Goal: Navigation & Orientation: Find specific page/section

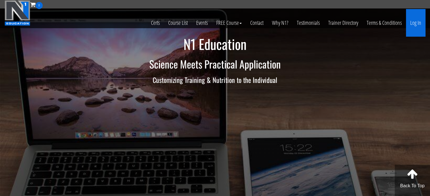
click at [417, 24] on link "Log In" at bounding box center [415, 23] width 19 height 28
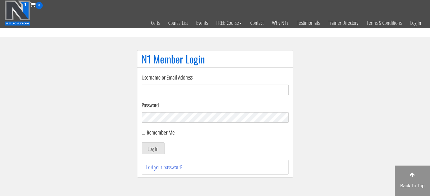
click at [217, 89] on input "Username or Email Address" at bounding box center [215, 90] width 147 height 11
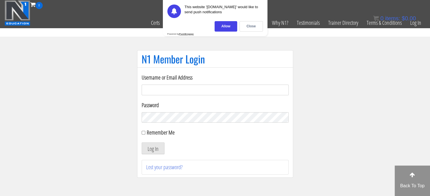
type input "velolovegirl@gmail.com"
click at [144, 133] on input "Remember Me" at bounding box center [144, 133] width 4 height 4
checkbox input "true"
click at [151, 149] on button "Log In" at bounding box center [153, 149] width 23 height 12
click at [256, 27] on div "Close" at bounding box center [250, 26] width 23 height 10
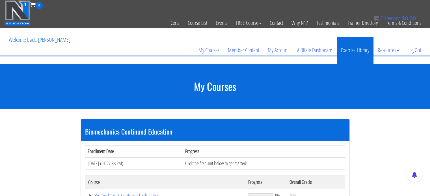
click at [359, 49] on link "Exercise Library" at bounding box center [354, 50] width 37 height 27
